Goal: Find specific page/section: Find specific page/section

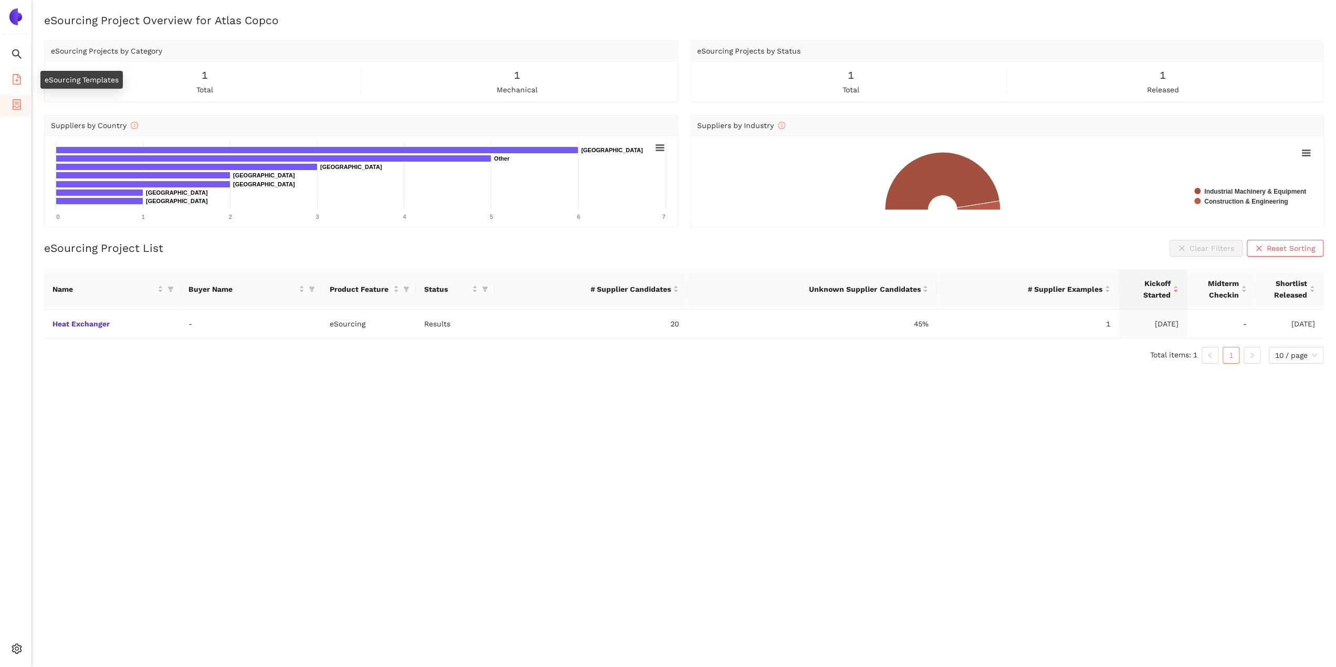
click at [14, 83] on icon "file-add" at bounding box center [17, 79] width 8 height 10
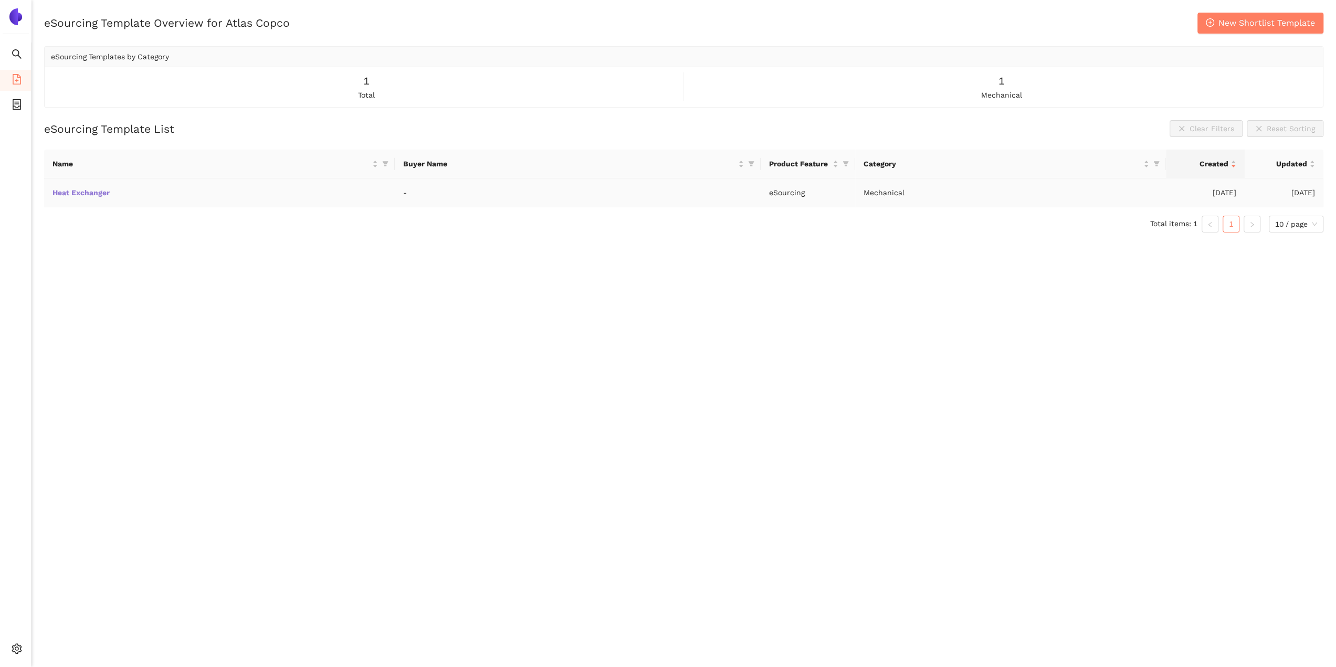
click at [0, 0] on link "Heat Exchanger" at bounding box center [0, 0] width 0 height 0
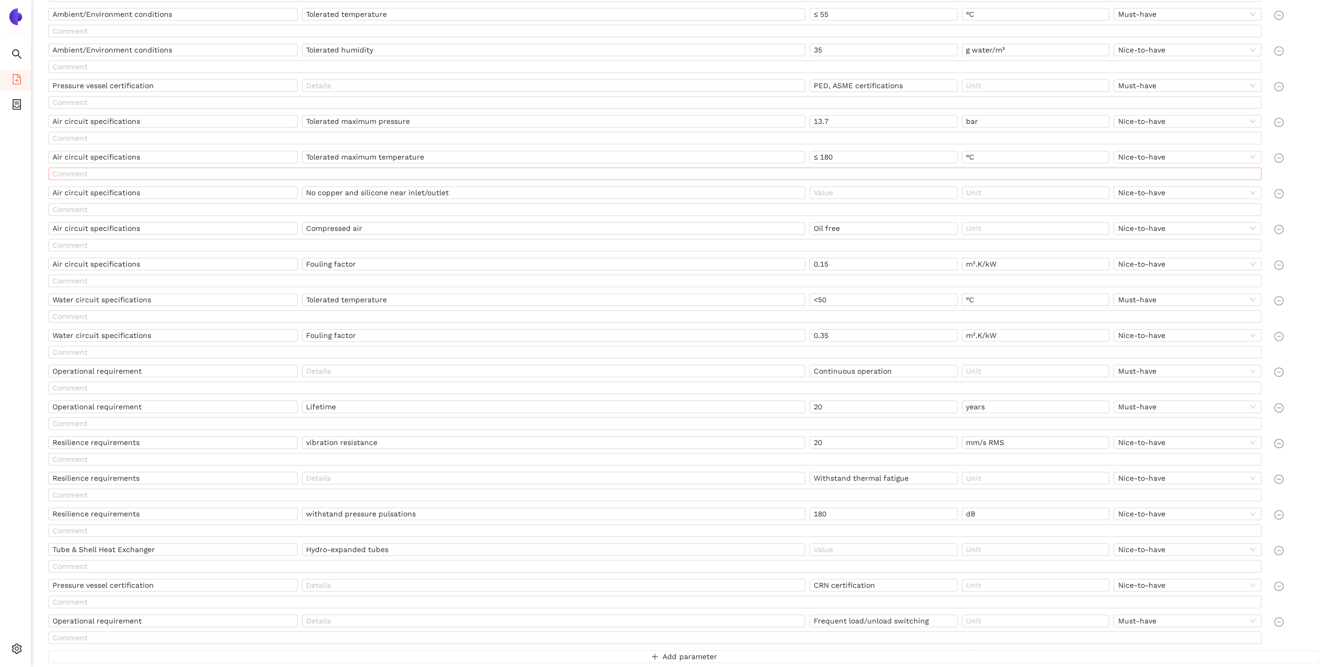
scroll to position [559, 0]
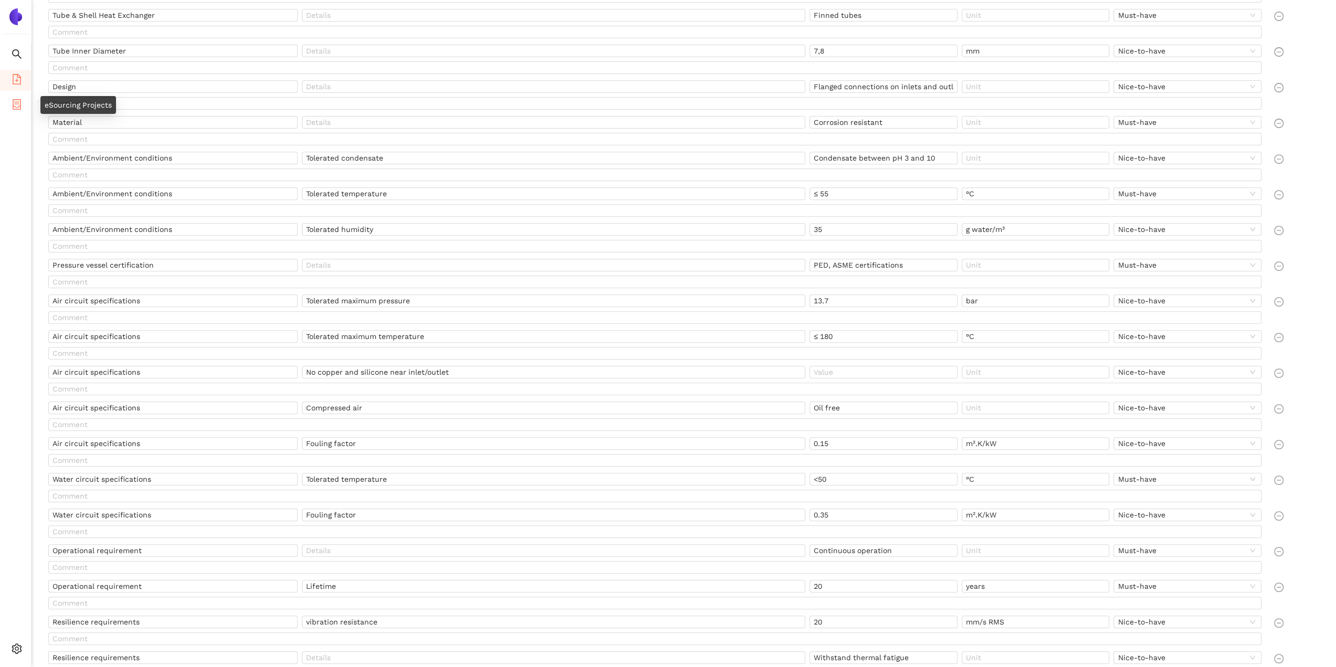
click at [18, 103] on icon "container" at bounding box center [17, 104] width 8 height 10
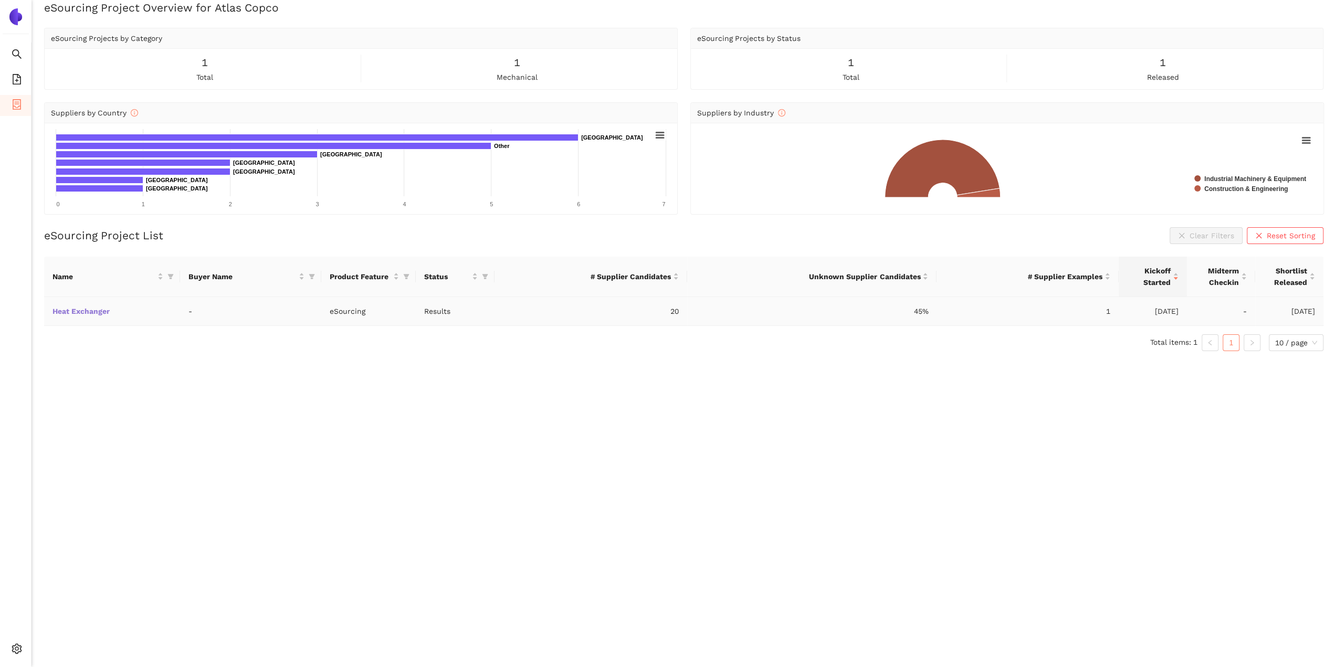
click at [0, 0] on link "Heat Exchanger" at bounding box center [0, 0] width 0 height 0
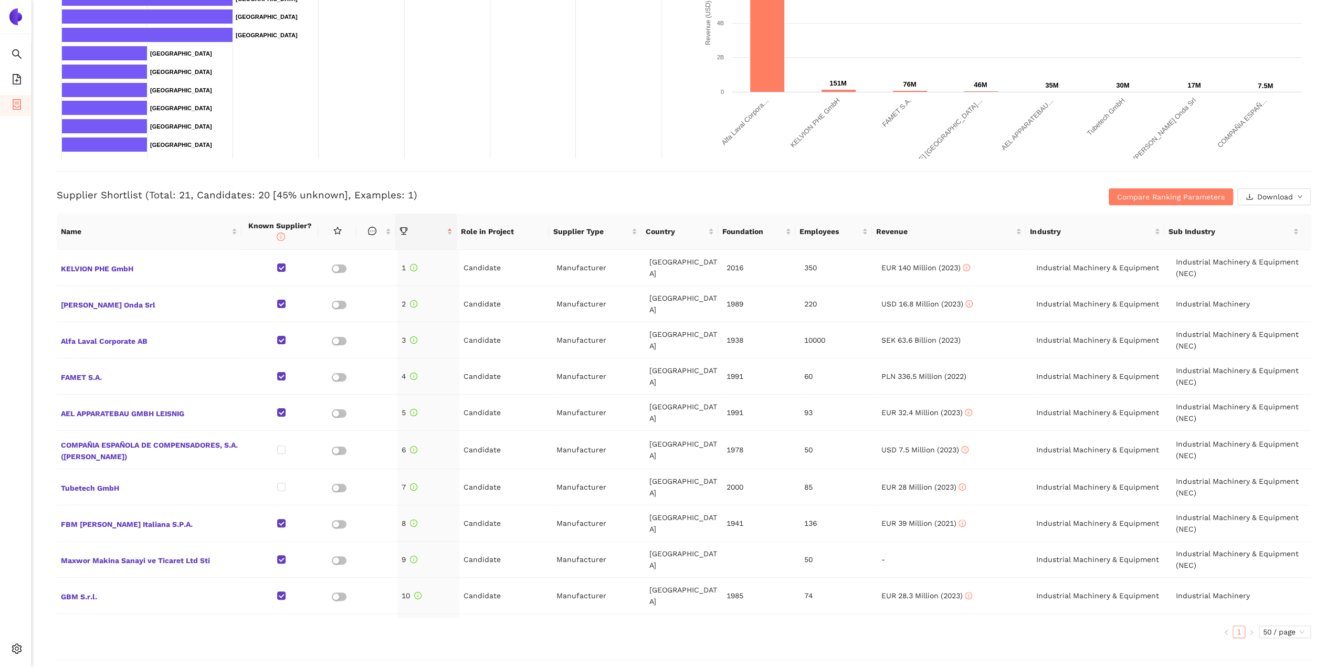
scroll to position [315, 0]
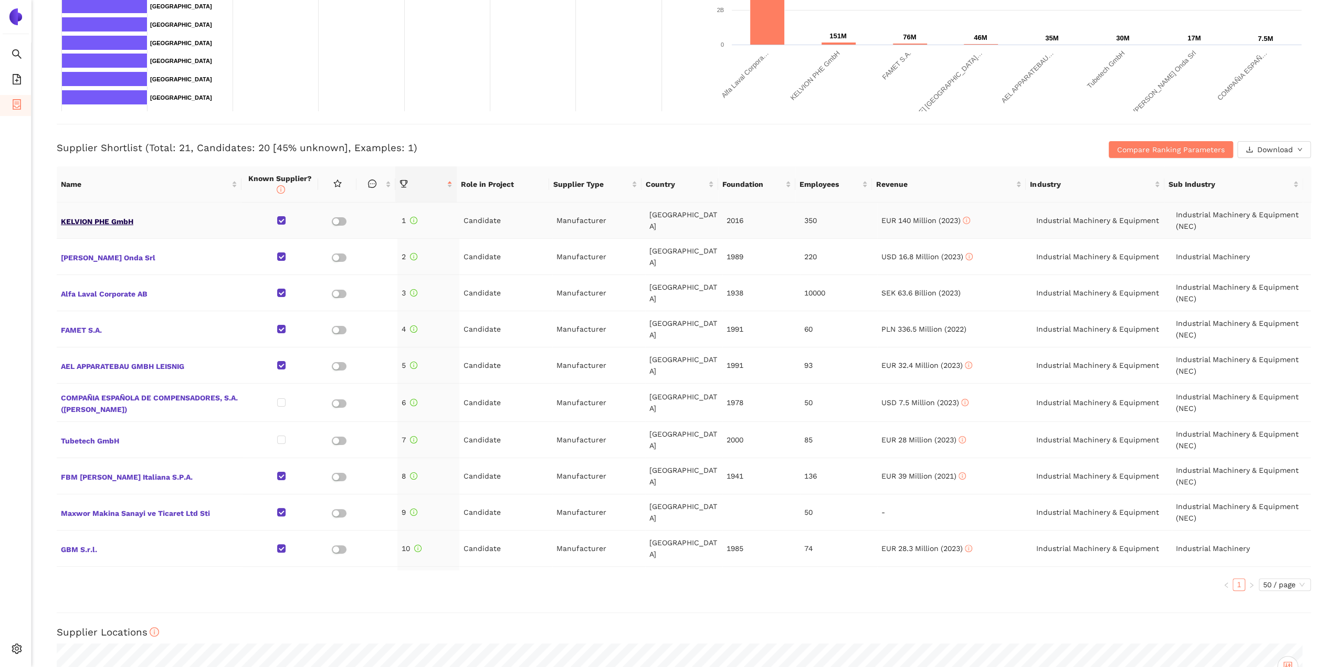
click at [113, 217] on span "KELVION PHE GmbH" at bounding box center [149, 221] width 177 height 14
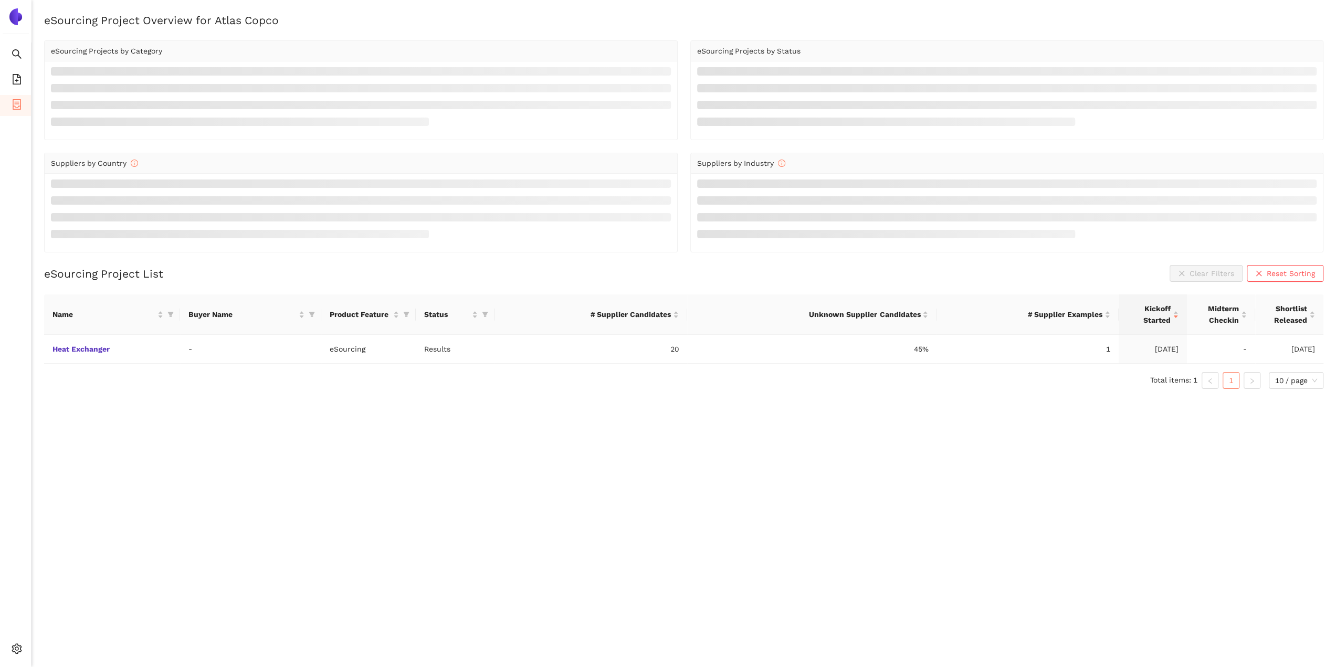
scroll to position [13, 0]
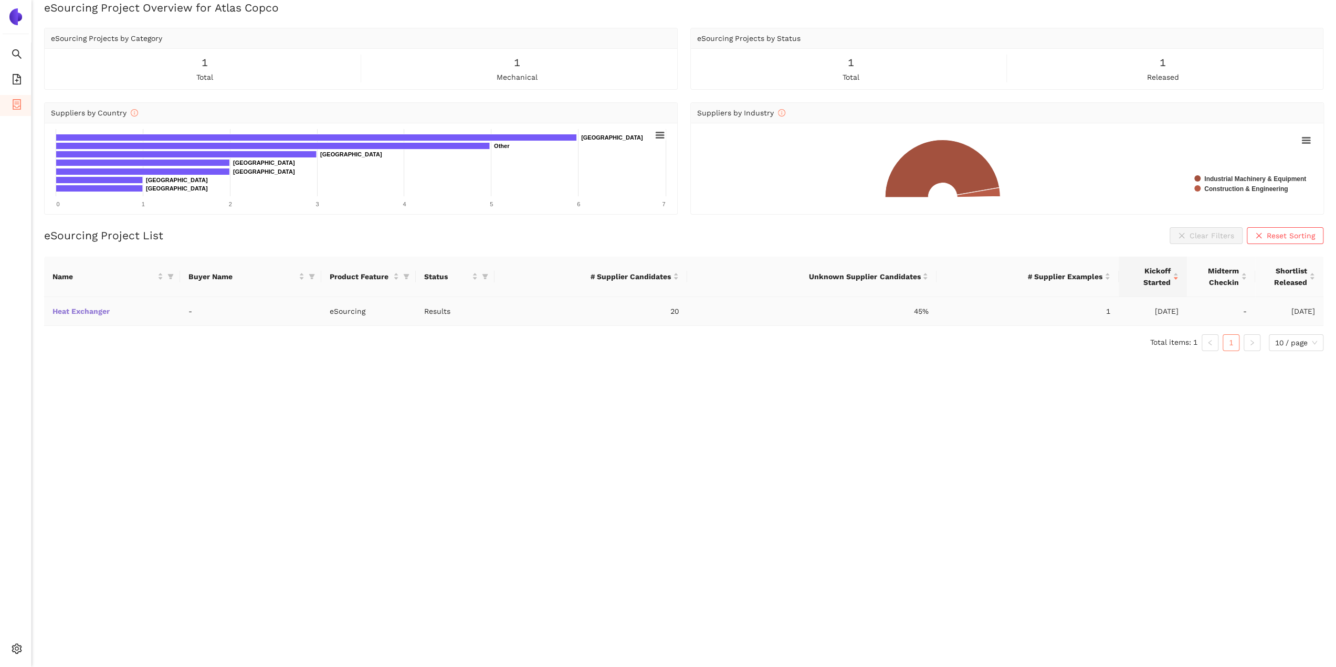
click at [0, 0] on link "Heat Exchanger" at bounding box center [0, 0] width 0 height 0
